Goal: Find contact information: Obtain details needed to contact an individual or organization

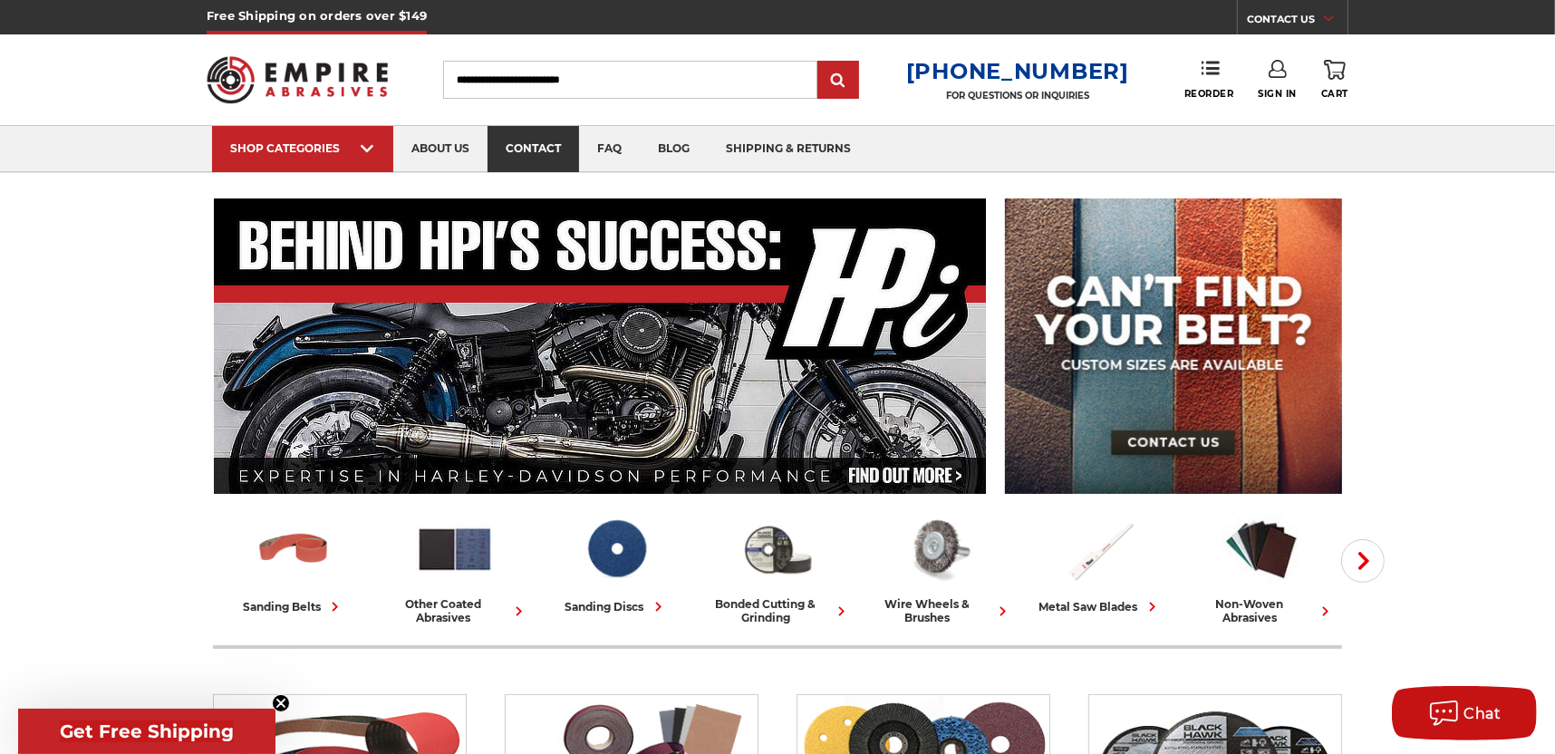
click at [501, 152] on link "contact" at bounding box center [534, 149] width 92 height 46
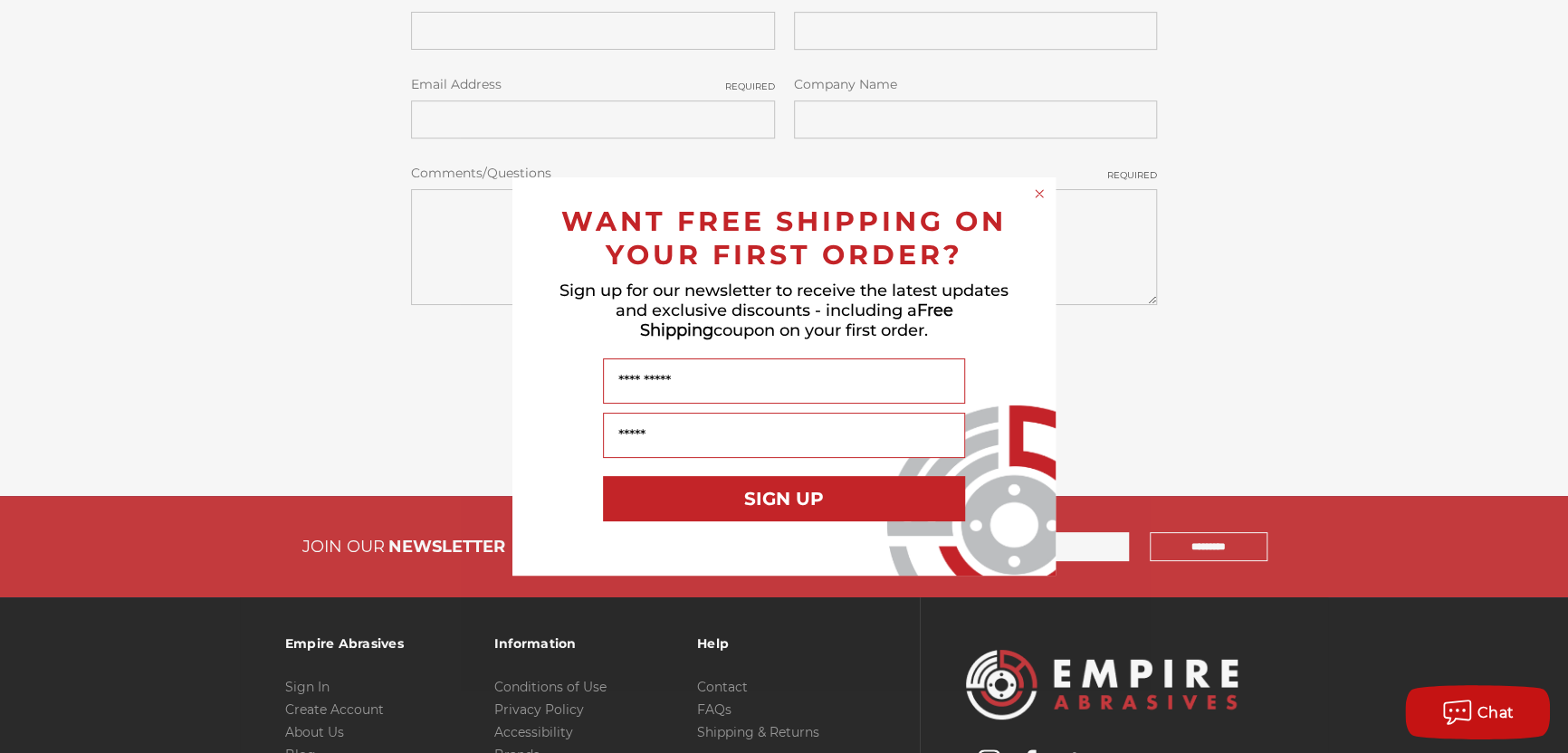
click at [1477, 332] on div "Close dialog WANT FREE SHIPPING ON YOUR FIRST ORDER? Sign up for our newsletter…" at bounding box center [784, 376] width 1568 height 753
click at [1040, 186] on circle "Close dialog" at bounding box center [1039, 194] width 17 height 17
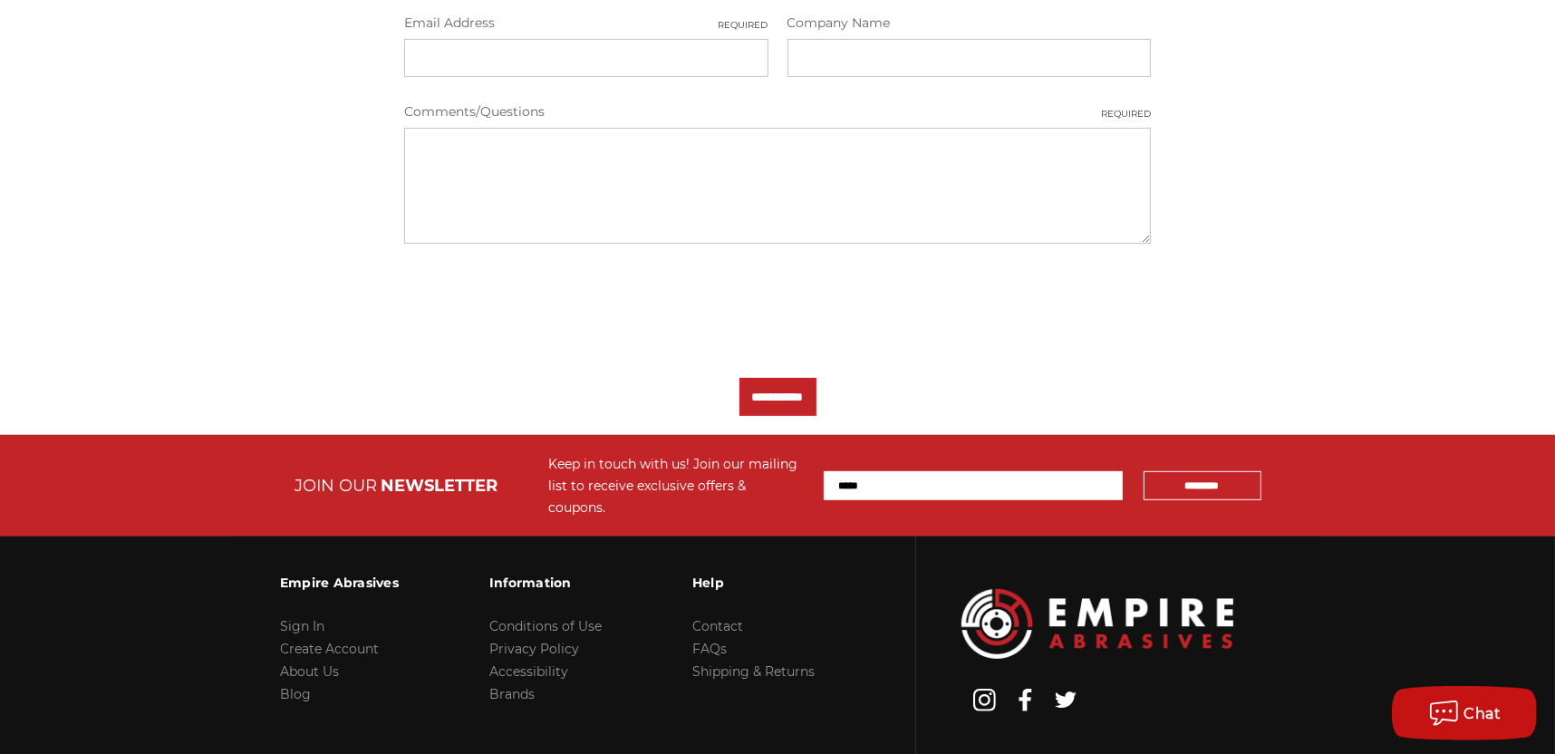
scroll to position [783, 0]
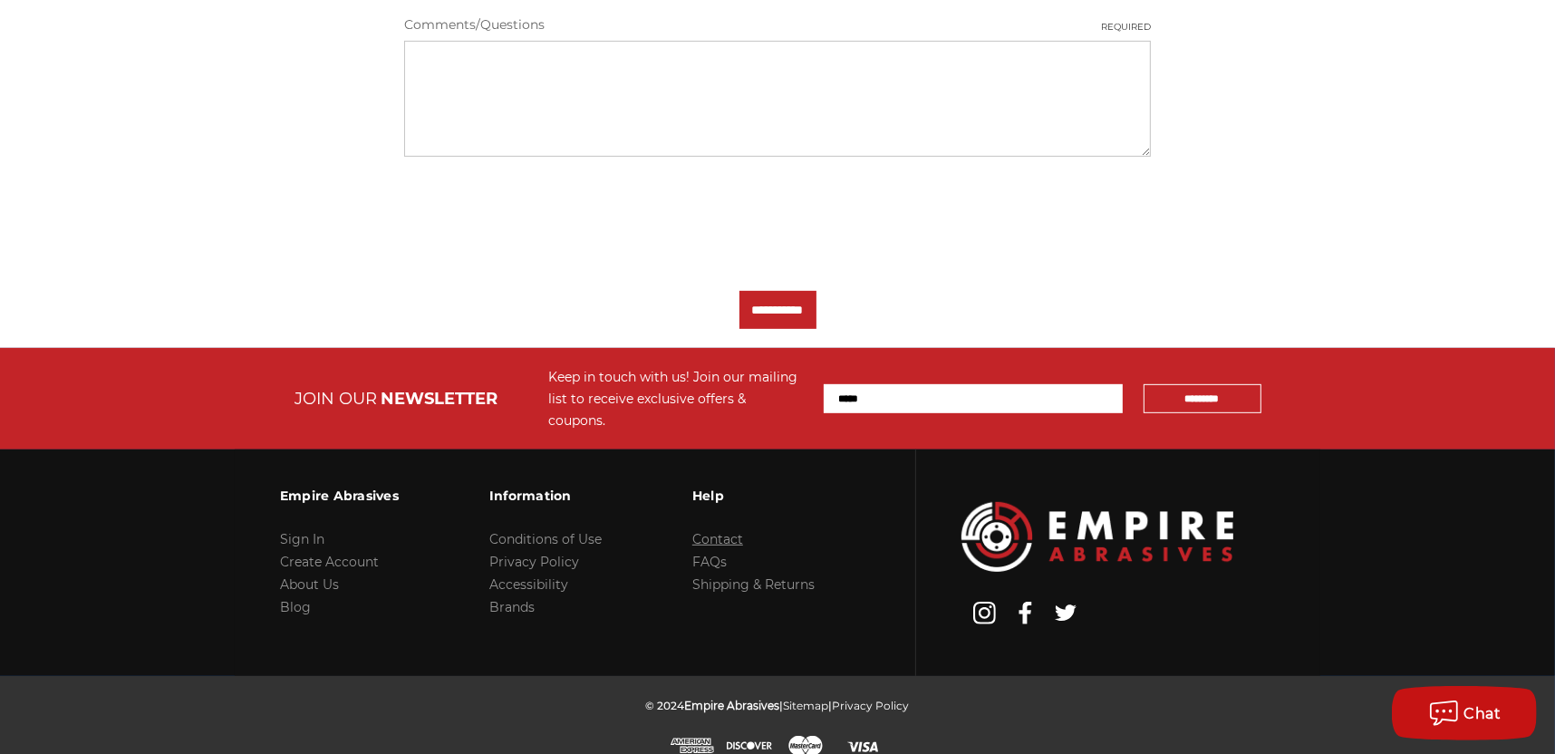
click at [740, 531] on link "Contact" at bounding box center [717, 539] width 51 height 16
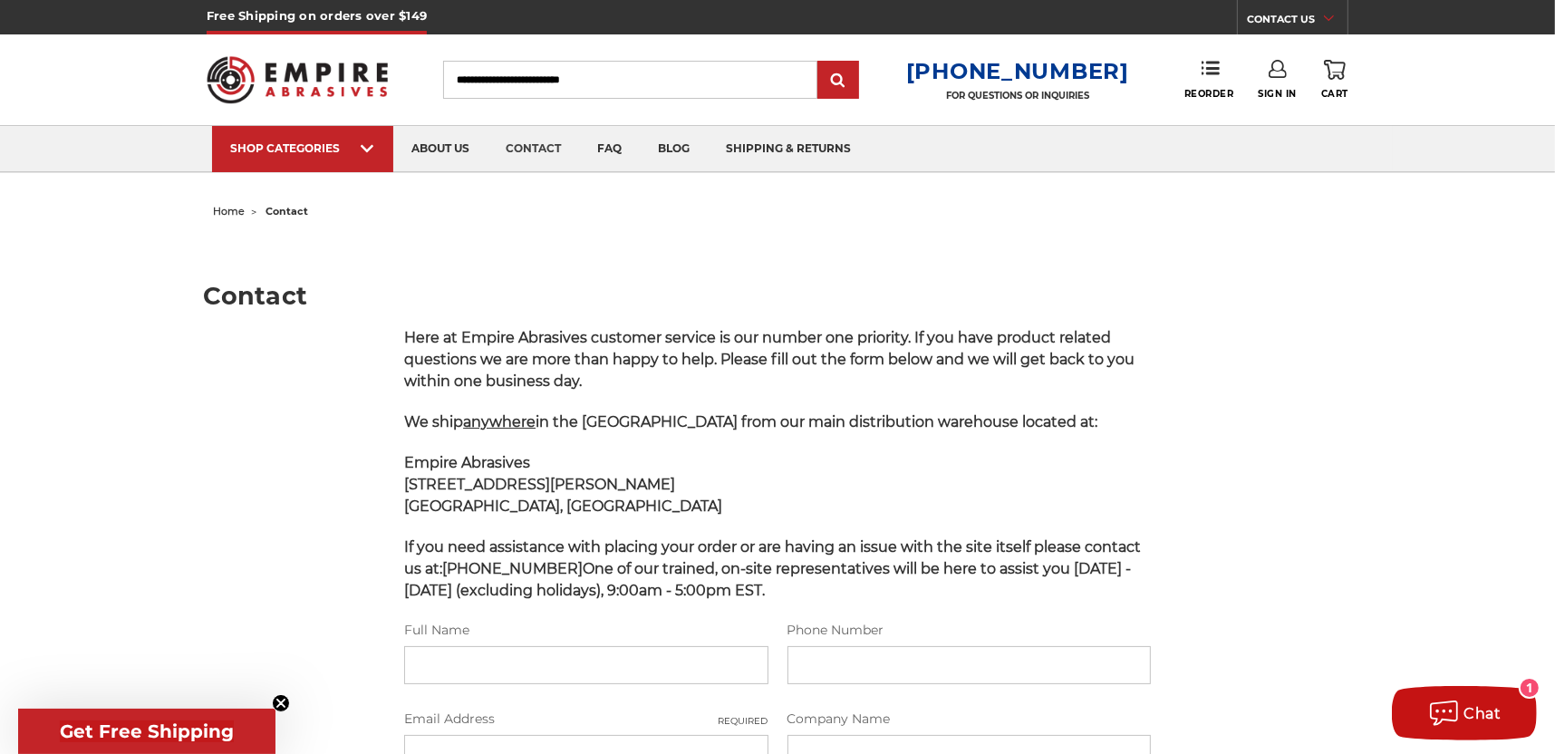
click at [784, 292] on h1 "Contact" at bounding box center [778, 296] width 1148 height 24
click at [608, 140] on link "faq" at bounding box center [609, 149] width 61 height 46
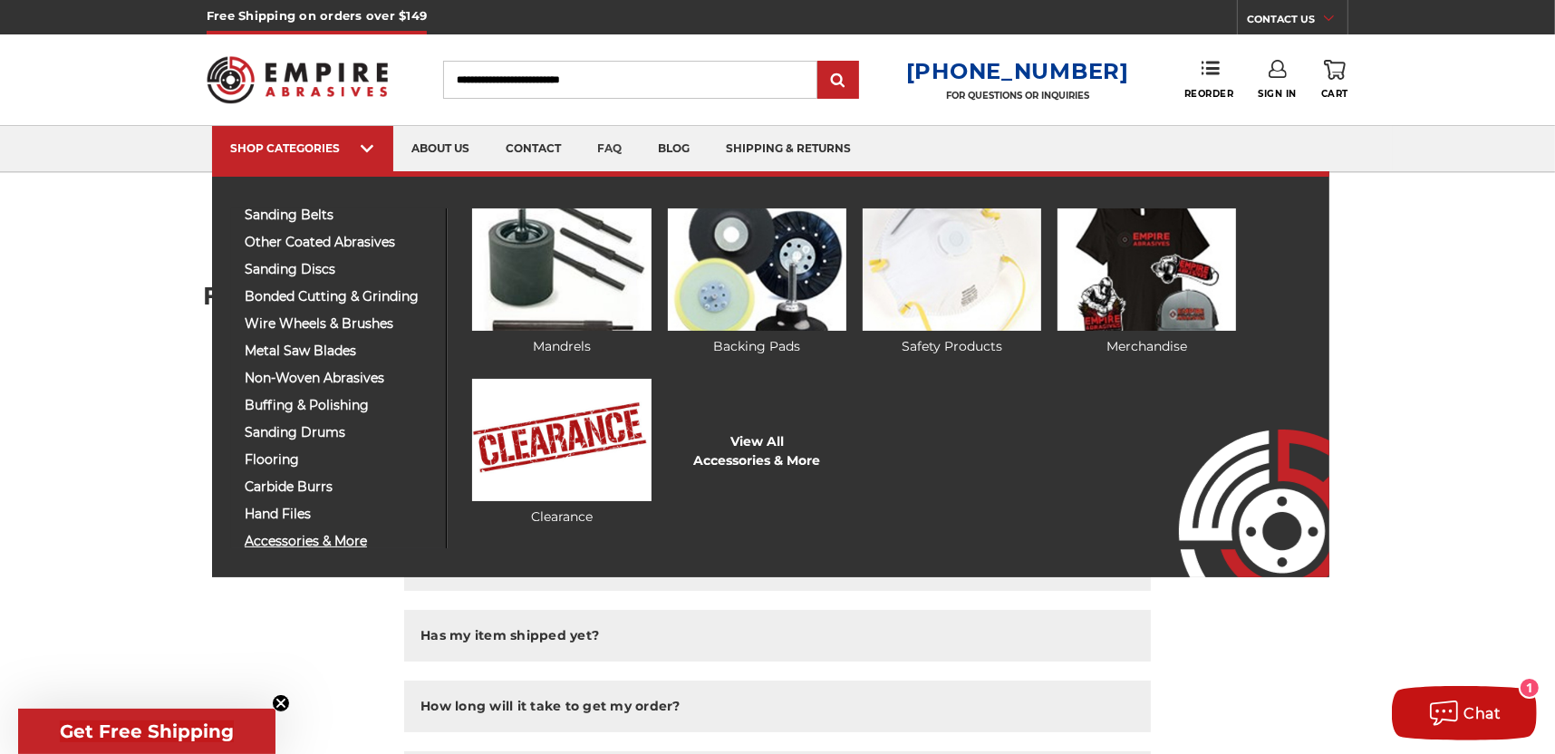
click at [315, 537] on span "accessories & more" at bounding box center [339, 542] width 188 height 14
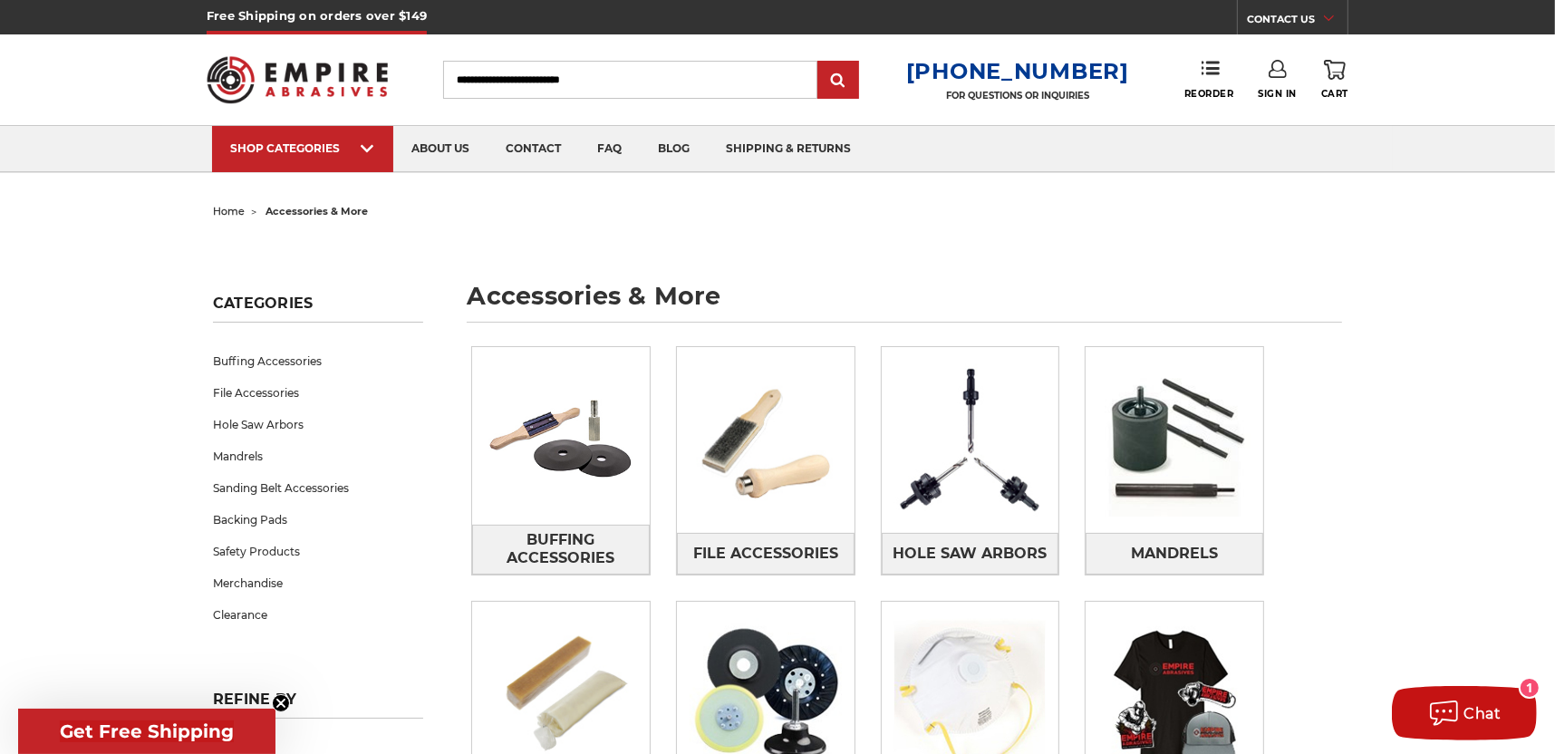
click at [802, 218] on ul "home accessories & more" at bounding box center [777, 211] width 1129 height 26
click at [460, 151] on link "about us" at bounding box center [440, 149] width 94 height 46
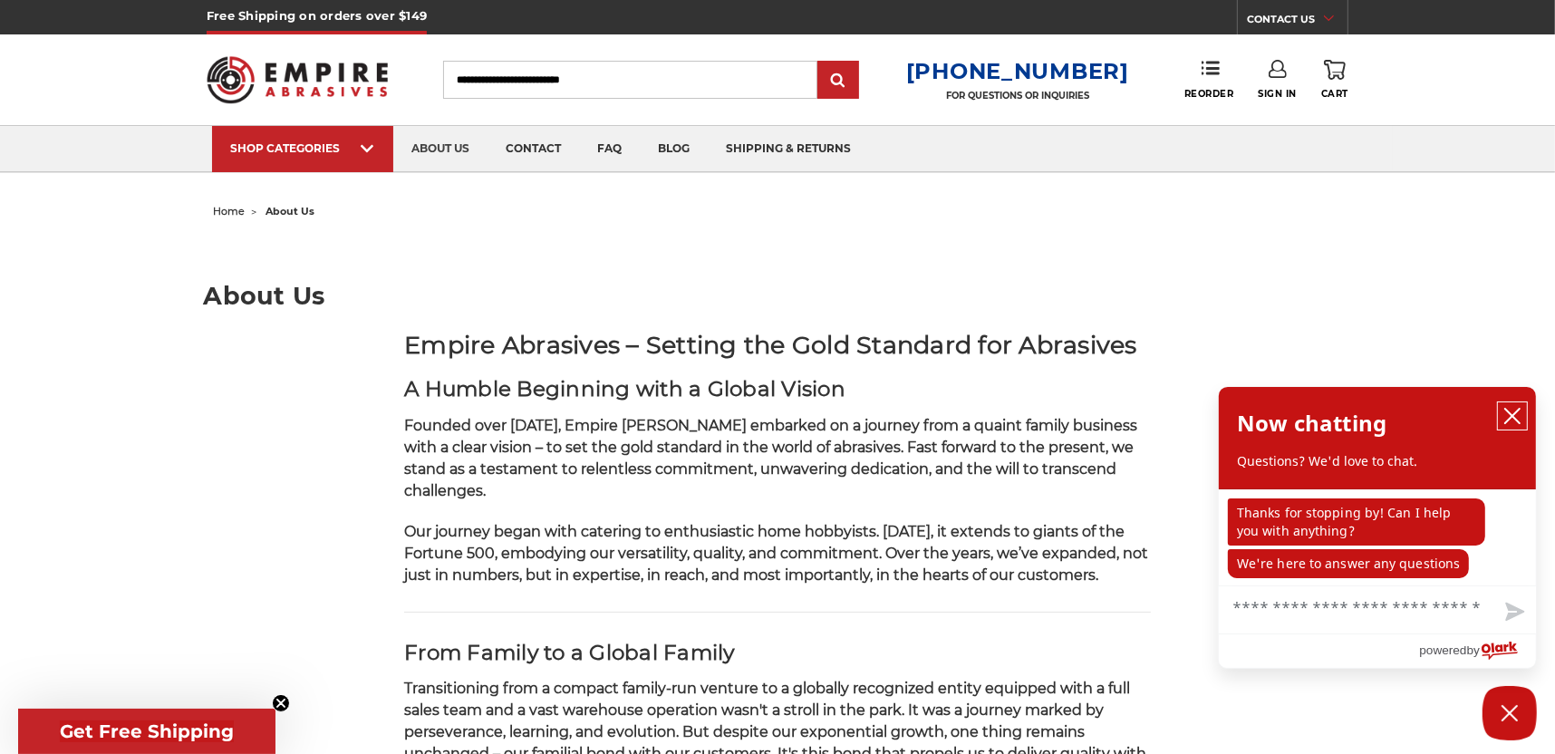
click at [1515, 414] on icon "close chatbox" at bounding box center [1512, 416] width 15 height 15
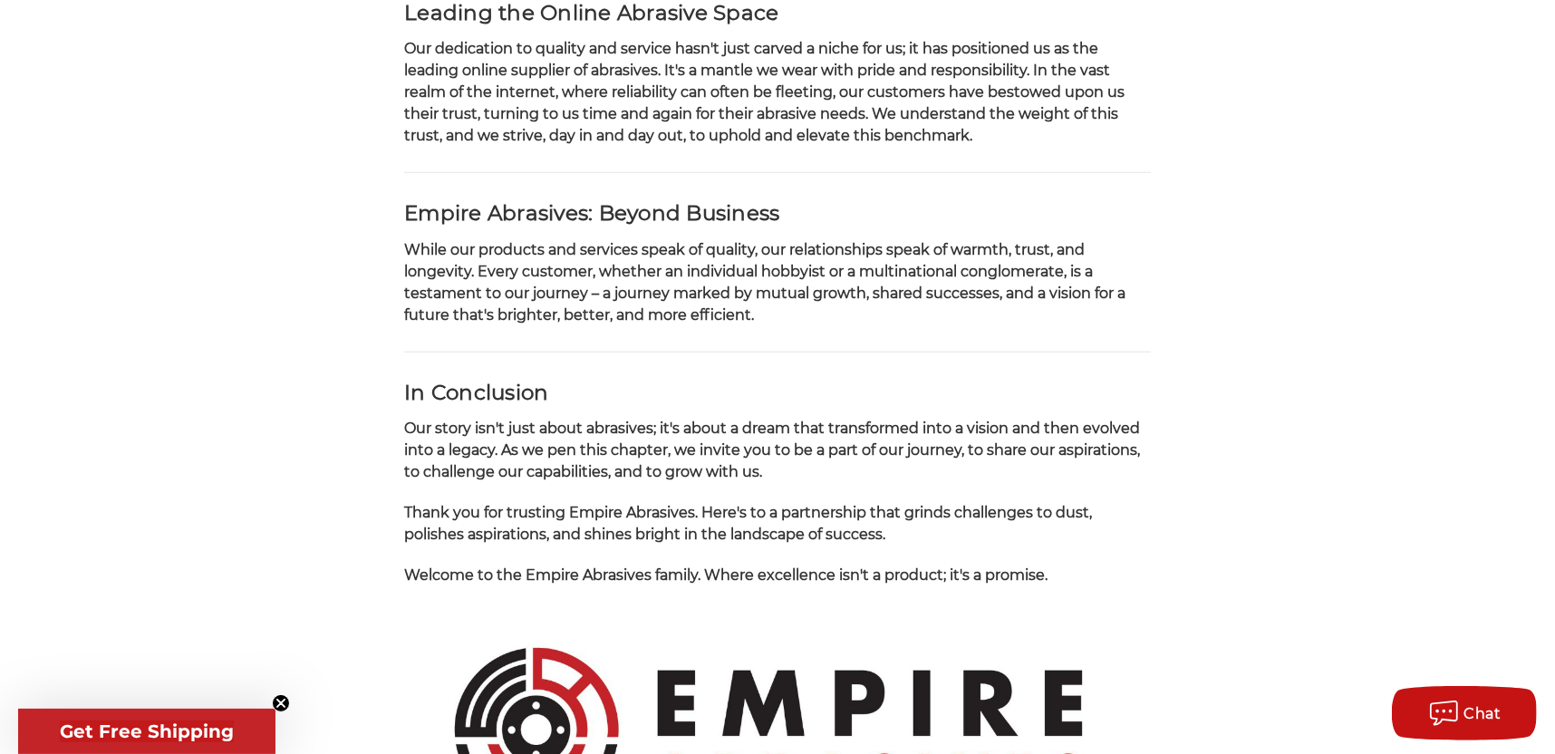
scroll to position [1450, 0]
